Goal: Task Accomplishment & Management: Use online tool/utility

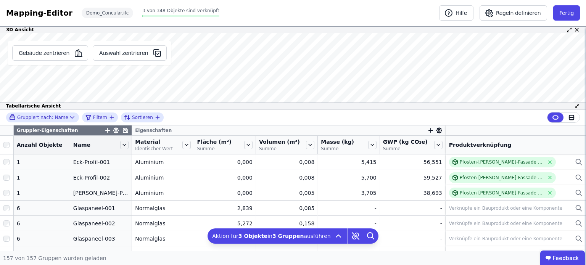
scroll to position [1446, 0]
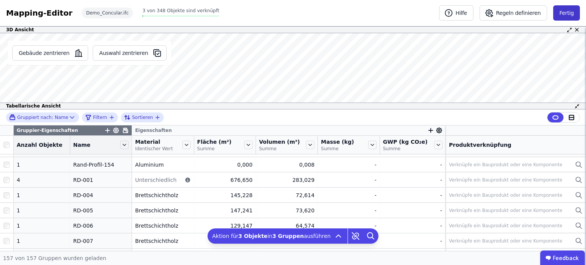
click at [567, 14] on button "Fertig" at bounding box center [566, 12] width 27 height 15
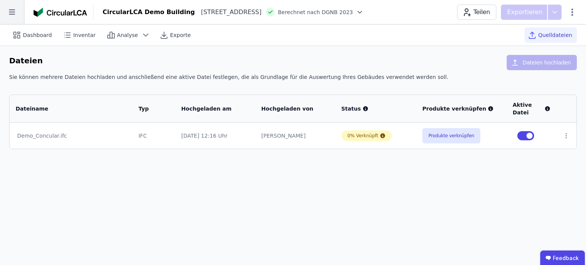
click at [11, 10] on icon at bounding box center [12, 12] width 24 height 24
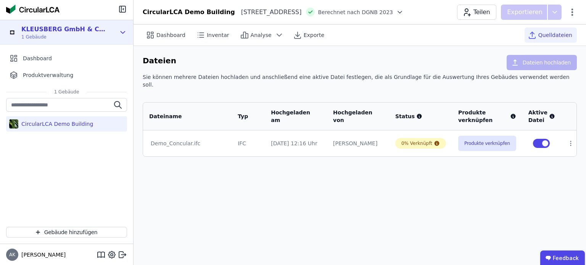
click at [119, 32] on icon at bounding box center [123, 32] width 8 height 9
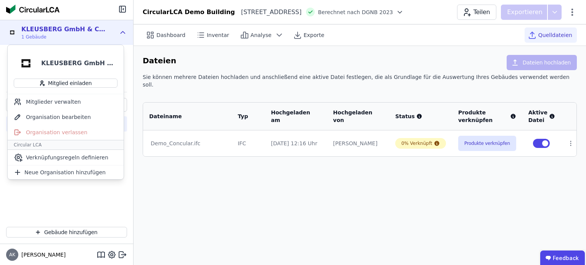
click at [82, 209] on div "CircularLCA Demo Building" at bounding box center [66, 159] width 133 height 123
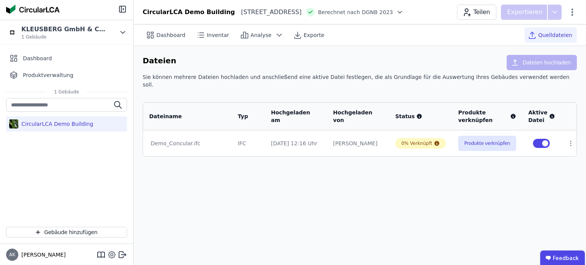
click at [111, 254] on icon at bounding box center [112, 255] width 2 height 2
select select "*"
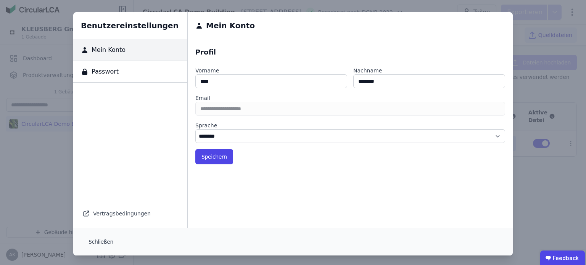
click at [23, 188] on div "Benutzereinstellungen Mein Konto Passwort Vertragsbedingungen Mein Konto Profil…" at bounding box center [293, 134] width 586 height 268
click at [99, 248] on button "Schließen" at bounding box center [100, 241] width 37 height 15
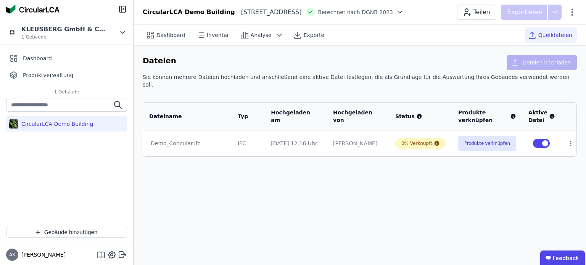
click at [103, 257] on icon at bounding box center [100, 254] width 9 height 9
